Goal: Information Seeking & Learning: Learn about a topic

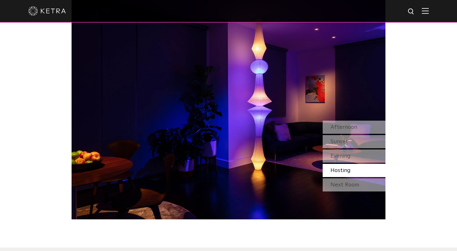
scroll to position [574, 0]
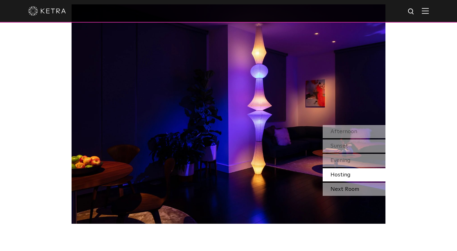
click at [336, 183] on div "Next Room" at bounding box center [354, 189] width 63 height 13
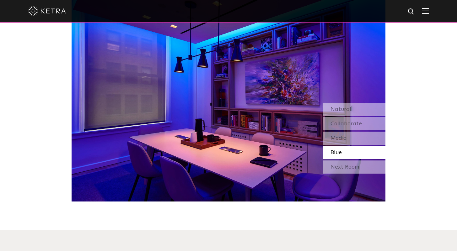
scroll to position [601, 0]
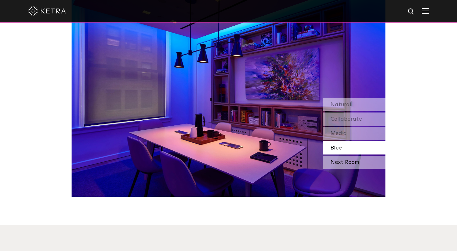
click at [344, 156] on div "Next Room" at bounding box center [354, 162] width 63 height 13
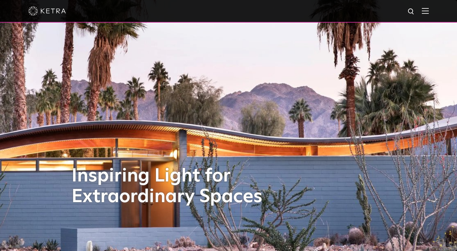
scroll to position [0, 0]
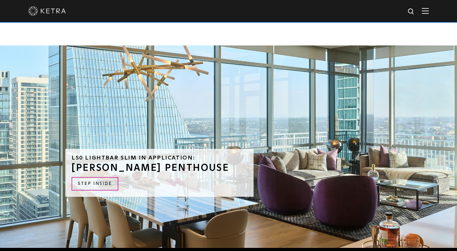
scroll to position [1354, 0]
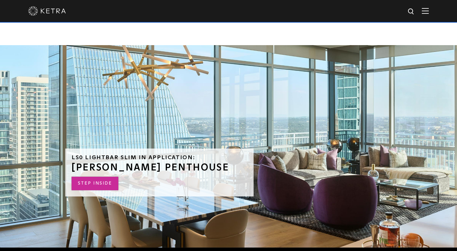
click at [100, 177] on link "STEP INSIDE" at bounding box center [95, 183] width 47 height 13
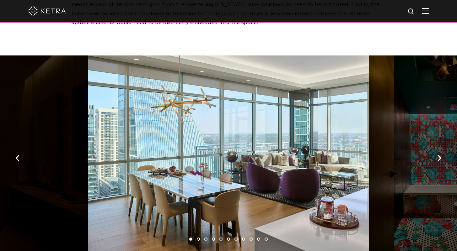
scroll to position [898, 0]
click at [439, 155] on img "button" at bounding box center [439, 158] width 4 height 7
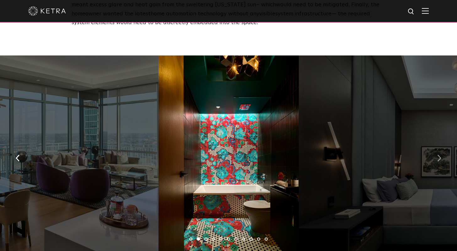
click at [439, 155] on img "button" at bounding box center [439, 158] width 4 height 7
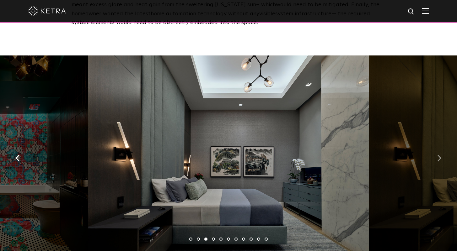
click at [439, 155] on img "button" at bounding box center [439, 158] width 4 height 7
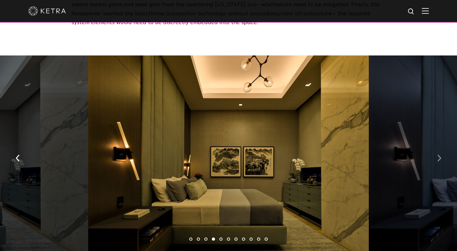
click at [439, 155] on img "button" at bounding box center [439, 158] width 4 height 7
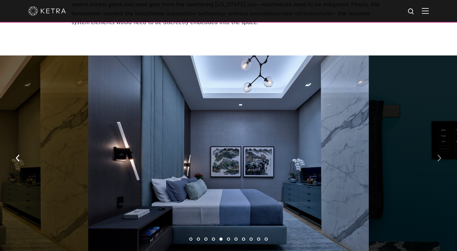
click at [439, 155] on img "button" at bounding box center [439, 158] width 4 height 7
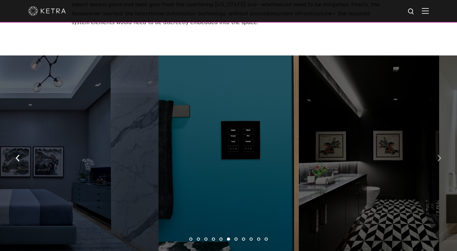
click at [439, 155] on img "button" at bounding box center [439, 158] width 4 height 7
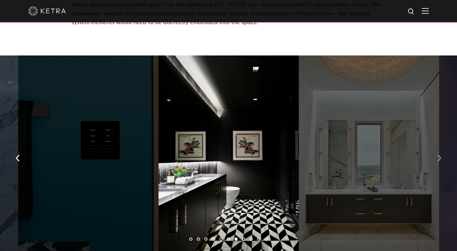
click at [439, 155] on img "button" at bounding box center [439, 158] width 4 height 7
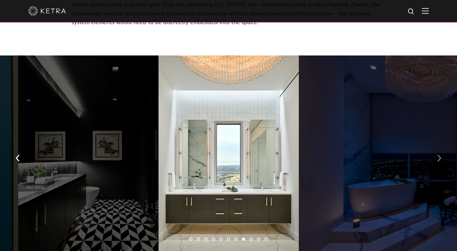
click at [439, 155] on img "button" at bounding box center [439, 158] width 4 height 7
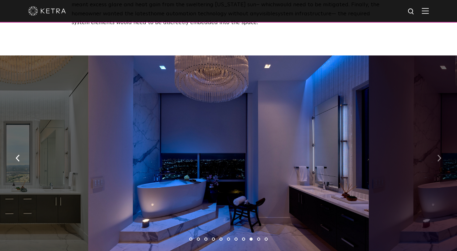
click at [439, 155] on img "button" at bounding box center [439, 158] width 4 height 7
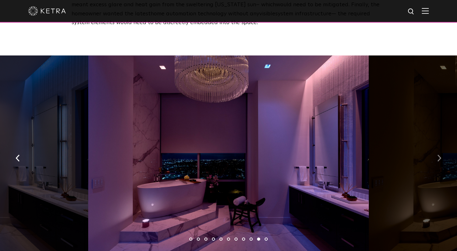
click at [440, 155] on img "button" at bounding box center [439, 158] width 4 height 7
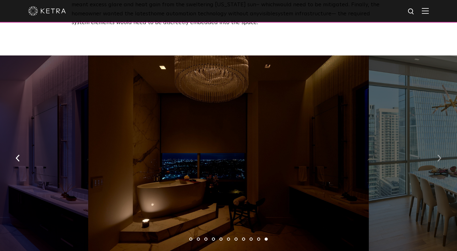
click at [440, 155] on img "button" at bounding box center [439, 158] width 4 height 7
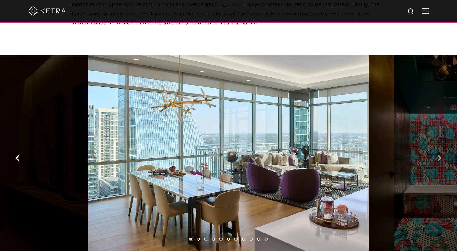
click at [440, 155] on img "button" at bounding box center [439, 158] width 4 height 7
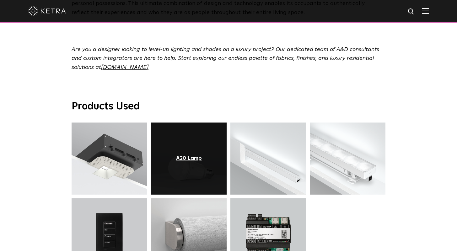
scroll to position [2213, 0]
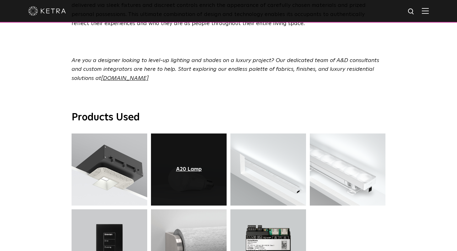
click at [191, 167] on div "A20 Lamp" at bounding box center [189, 170] width 26 height 6
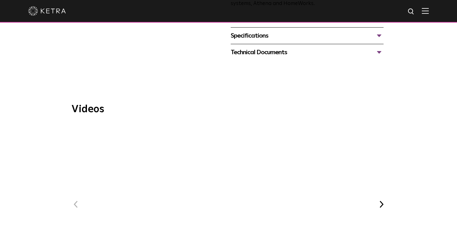
scroll to position [331, 0]
